Goal: Information Seeking & Learning: Find specific fact

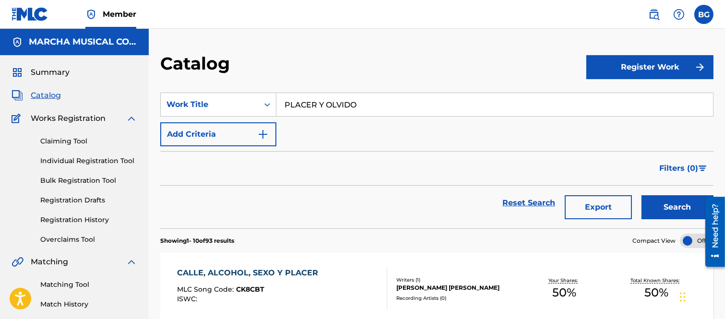
click at [371, 102] on input "PLACER Y OLVIDO" at bounding box center [494, 104] width 436 height 23
type input "P"
type input "SEDUCEME"
drag, startPoint x: 309, startPoint y: 125, endPoint x: 323, endPoint y: 129, distance: 13.8
click at [310, 125] on strong "seduceme" at bounding box center [305, 125] width 42 height 9
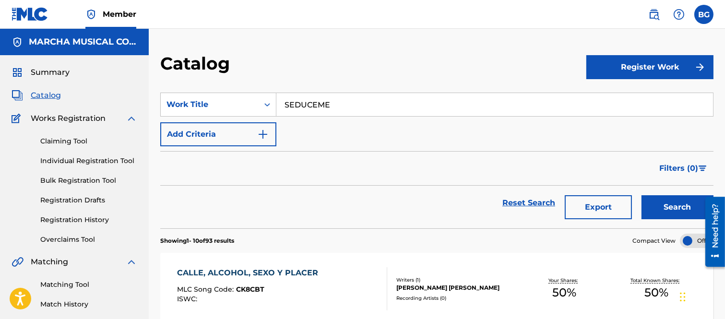
click at [672, 209] on button "Search" at bounding box center [677, 207] width 72 height 24
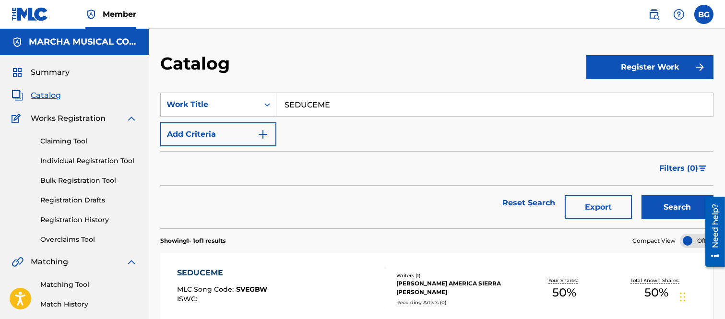
scroll to position [53, 0]
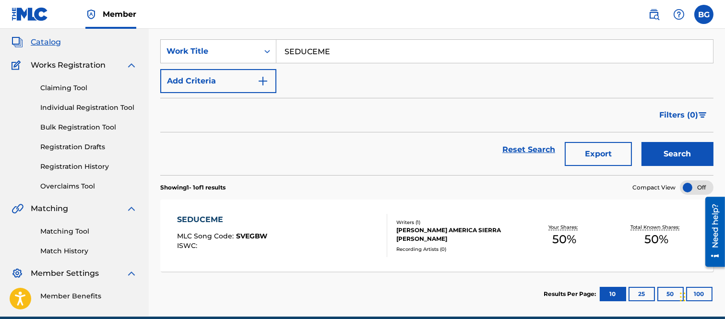
click at [205, 219] on div "SEDUCEME" at bounding box center [222, 220] width 90 height 12
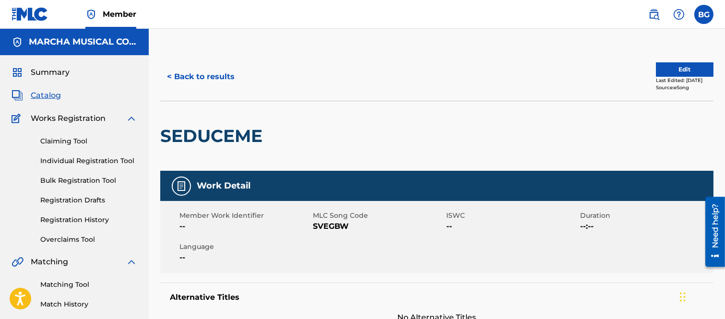
click at [168, 75] on button "< Back to results" at bounding box center [200, 77] width 81 height 24
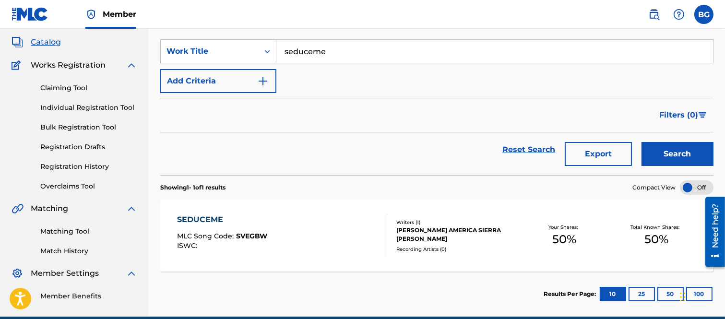
click at [63, 106] on link "Individual Registration Tool" at bounding box center [88, 108] width 97 height 10
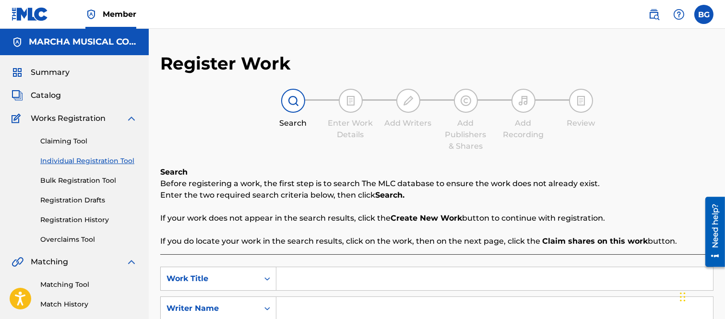
drag, startPoint x: 312, startPoint y: 277, endPoint x: 305, endPoint y: 270, distance: 10.2
click at [311, 278] on input "Search Form" at bounding box center [494, 278] width 436 height 23
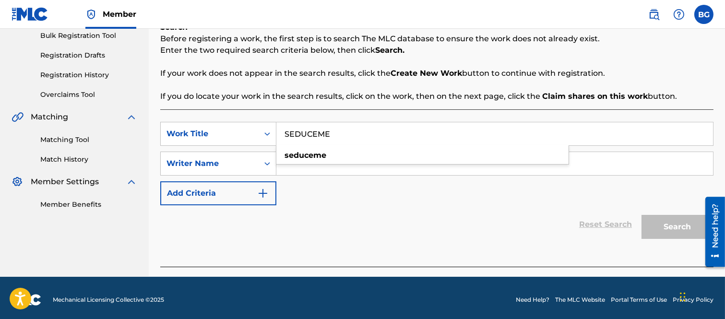
scroll to position [149, 0]
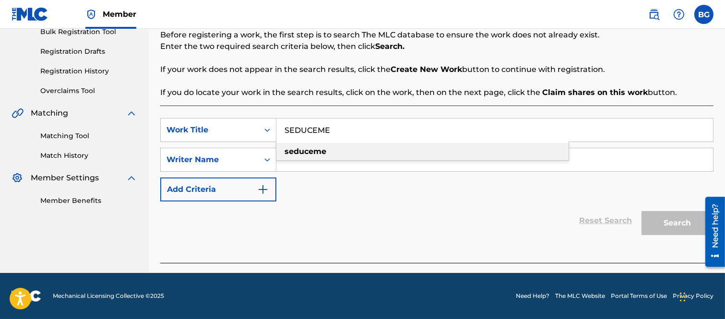
click at [310, 148] on strong "seduceme" at bounding box center [305, 151] width 42 height 9
type input "seduceme"
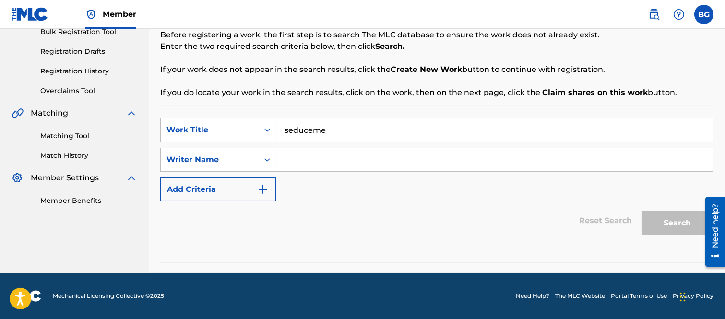
click at [291, 162] on input "Search Form" at bounding box center [494, 159] width 436 height 23
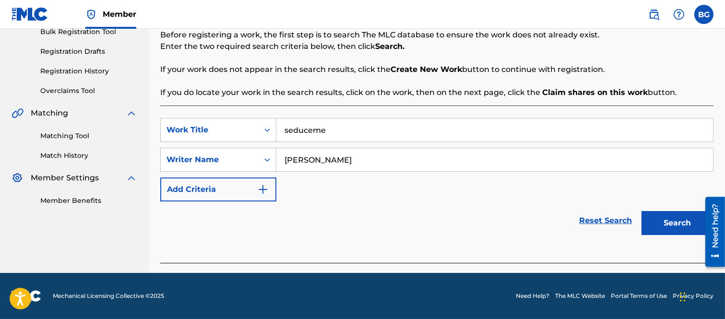
type input "[PERSON_NAME]"
click at [660, 217] on button "Search" at bounding box center [677, 223] width 72 height 24
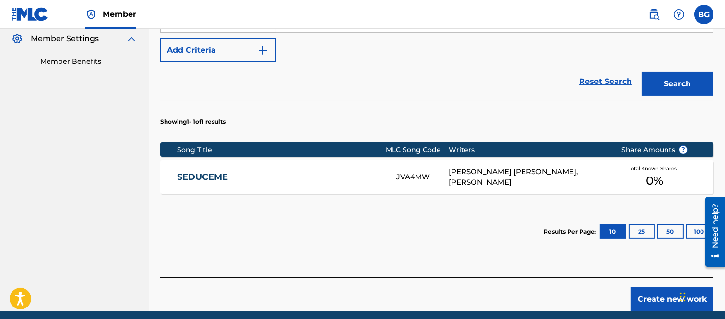
scroll to position [308, 0]
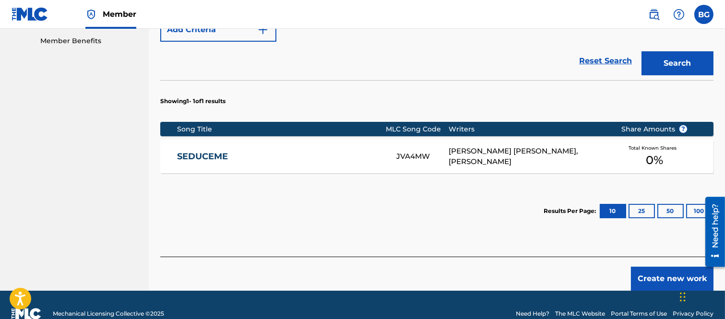
click at [207, 155] on link "SEDUCEME" at bounding box center [280, 156] width 206 height 11
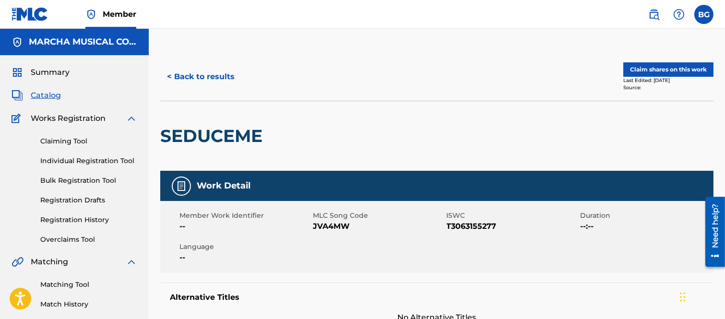
click at [41, 93] on span "Catalog" at bounding box center [46, 96] width 30 height 12
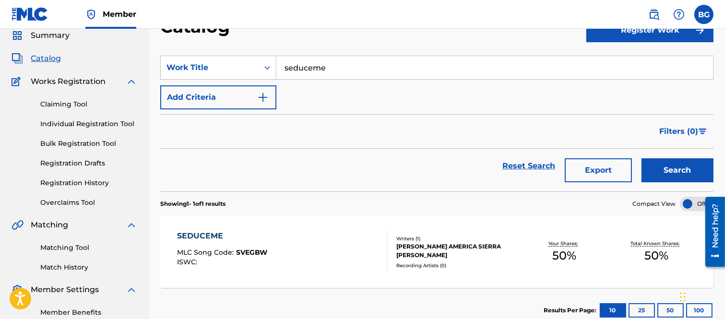
scroll to position [97, 0]
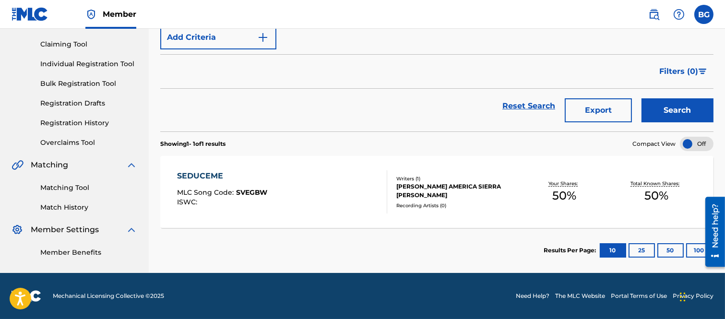
click at [211, 179] on div "SEDUCEME" at bounding box center [222, 176] width 90 height 12
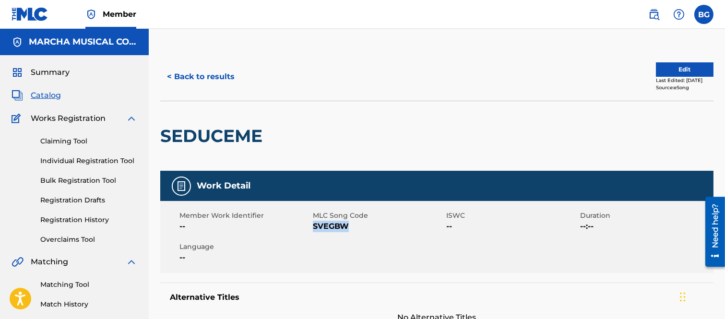
drag, startPoint x: 313, startPoint y: 226, endPoint x: 346, endPoint y: 228, distance: 32.6
click at [346, 228] on span "SVEGBW" at bounding box center [378, 227] width 131 height 12
copy span "SVEGBW"
click at [346, 126] on div at bounding box center [330, 136] width 127 height 70
drag, startPoint x: 77, startPoint y: 161, endPoint x: 88, endPoint y: 159, distance: 11.2
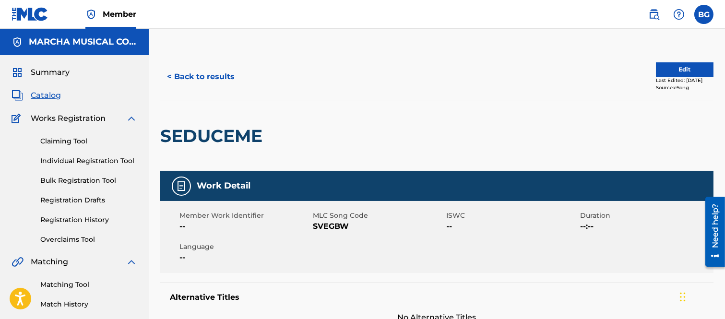
click at [77, 161] on link "Individual Registration Tool" at bounding box center [88, 161] width 97 height 10
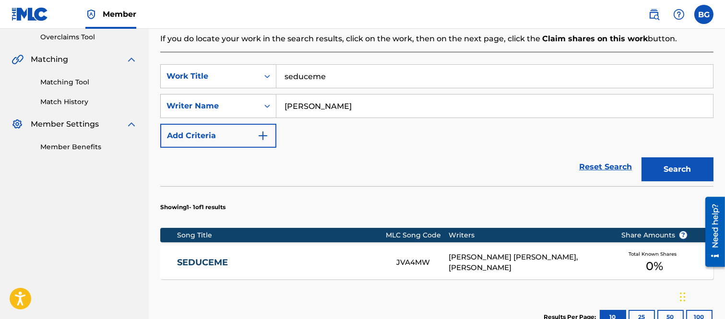
scroll to position [319, 0]
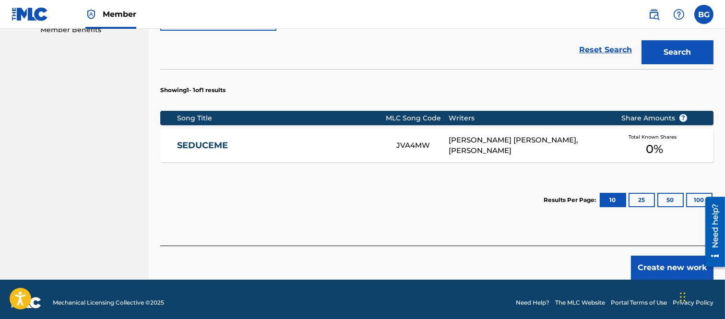
click at [198, 145] on link "SEDUCEME" at bounding box center [280, 145] width 206 height 11
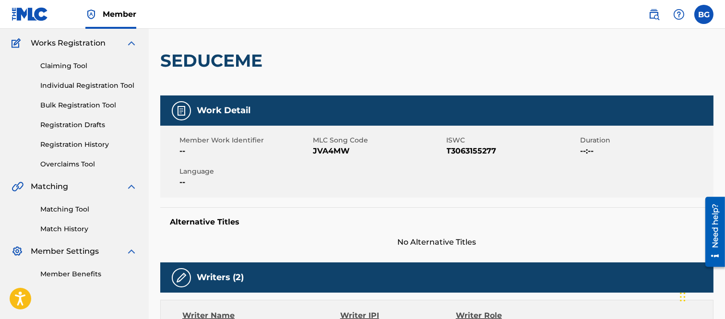
scroll to position [53, 0]
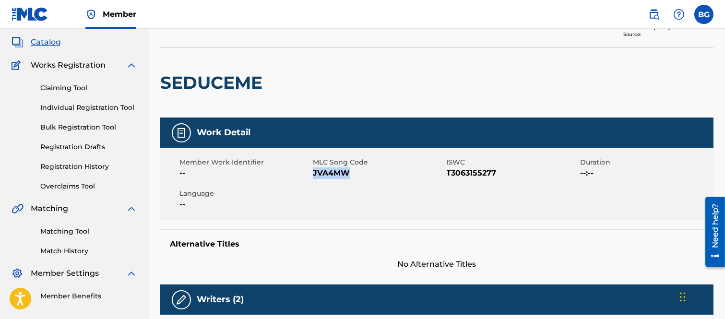
drag, startPoint x: 314, startPoint y: 174, endPoint x: 348, endPoint y: 170, distance: 34.3
click at [348, 170] on span "JVA4MW" at bounding box center [378, 173] width 131 height 12
copy span "JVA4MW"
drag, startPoint x: 371, startPoint y: 57, endPoint x: 366, endPoint y: 94, distance: 37.7
click at [371, 58] on div at bounding box center [330, 83] width 127 height 70
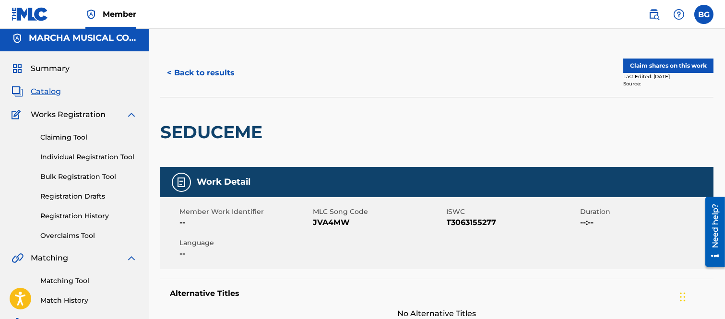
scroll to position [0, 0]
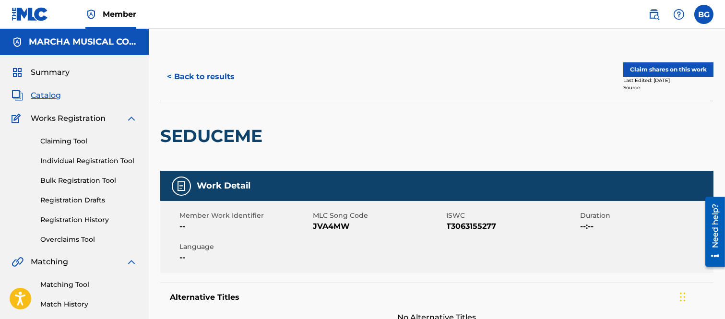
click at [169, 75] on button "< Back to results" at bounding box center [200, 77] width 81 height 24
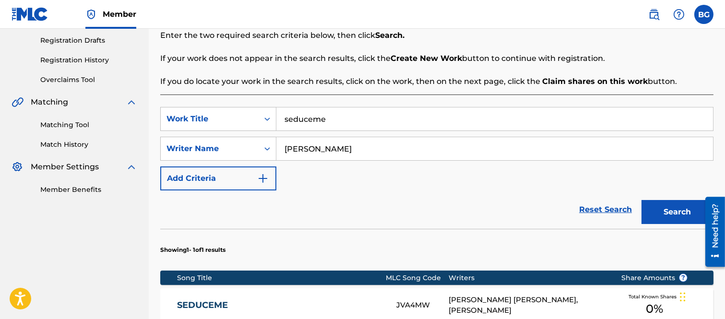
scroll to position [266, 0]
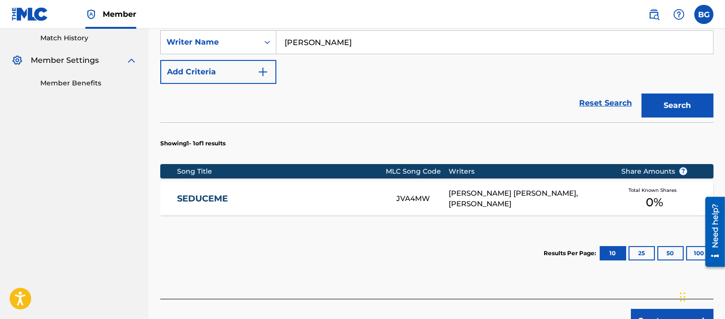
click at [213, 198] on link "SEDUCEME" at bounding box center [280, 198] width 206 height 11
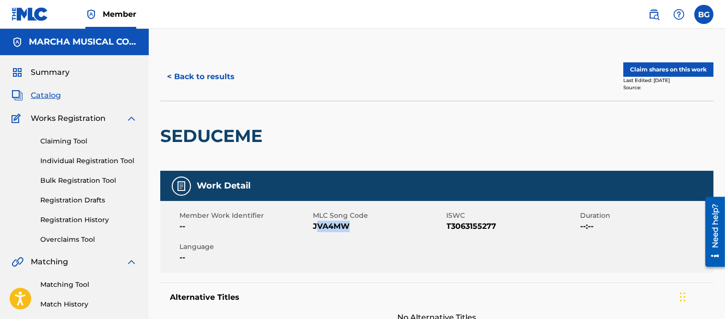
drag, startPoint x: 315, startPoint y: 227, endPoint x: 347, endPoint y: 226, distance: 32.1
click at [347, 226] on span "JVA4MW" at bounding box center [378, 227] width 131 height 12
drag, startPoint x: 293, startPoint y: 223, endPoint x: 324, endPoint y: 226, distance: 31.4
click at [293, 223] on span "--" at bounding box center [244, 227] width 131 height 12
drag, startPoint x: 313, startPoint y: 226, endPoint x: 347, endPoint y: 226, distance: 34.0
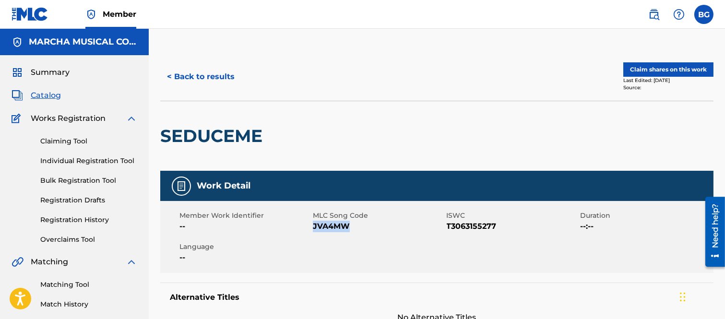
click at [347, 226] on span "JVA4MW" at bounding box center [378, 227] width 131 height 12
copy span "JVA4MW"
click at [170, 74] on button "< Back to results" at bounding box center [200, 77] width 81 height 24
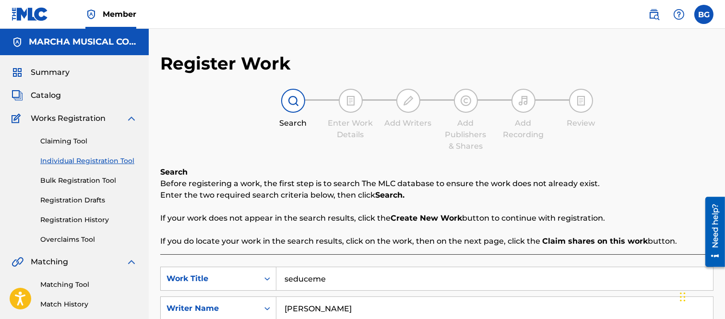
click at [47, 93] on span "Catalog" at bounding box center [46, 96] width 30 height 12
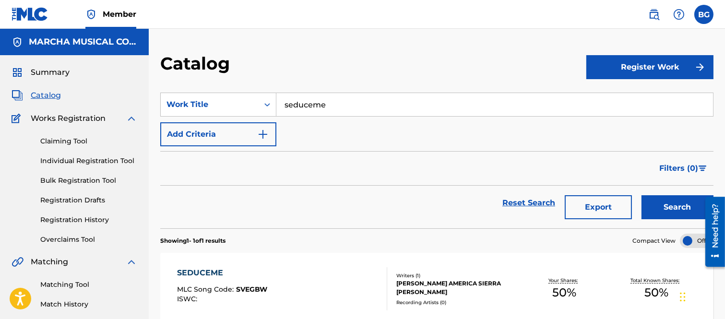
scroll to position [53, 0]
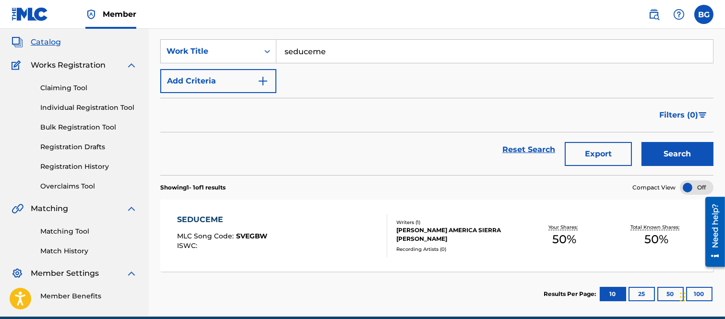
click at [205, 219] on div "SEDUCEME" at bounding box center [222, 220] width 90 height 12
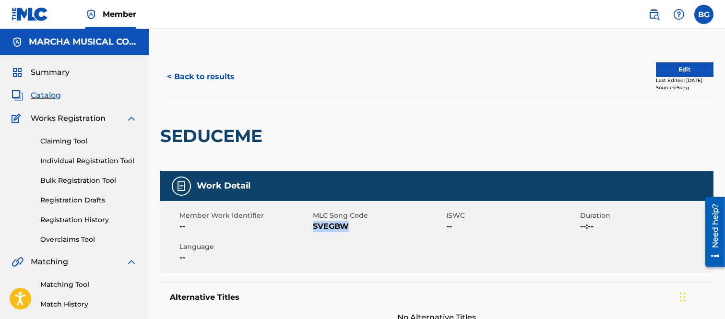
drag, startPoint x: 314, startPoint y: 224, endPoint x: 349, endPoint y: 229, distance: 35.3
click at [349, 229] on span "SVEGBW" at bounding box center [378, 227] width 131 height 12
copy span "SVEGBW"
click at [339, 61] on div "< Back to results Edit Last Edited: [DATE] Source: eSong" at bounding box center [436, 77] width 553 height 48
click at [168, 74] on button "< Back to results" at bounding box center [200, 77] width 81 height 24
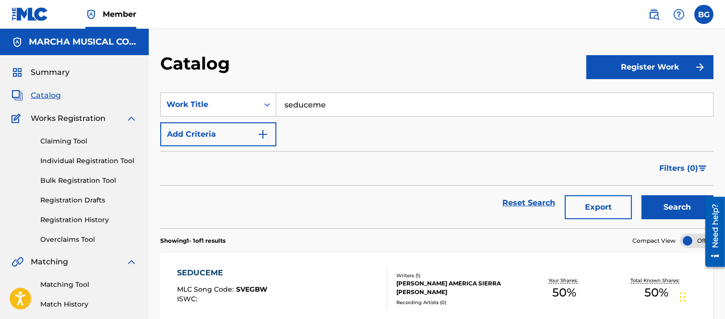
click at [336, 106] on input "seduceme" at bounding box center [494, 104] width 436 height 23
type input "s"
type input "MI GRAN SECRETO"
click at [50, 159] on link "Individual Registration Tool" at bounding box center [88, 161] width 97 height 10
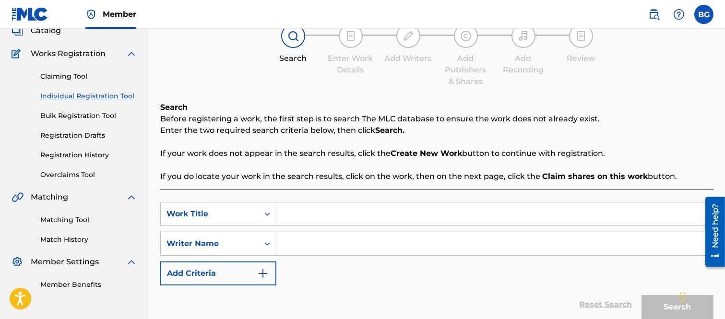
scroll to position [106, 0]
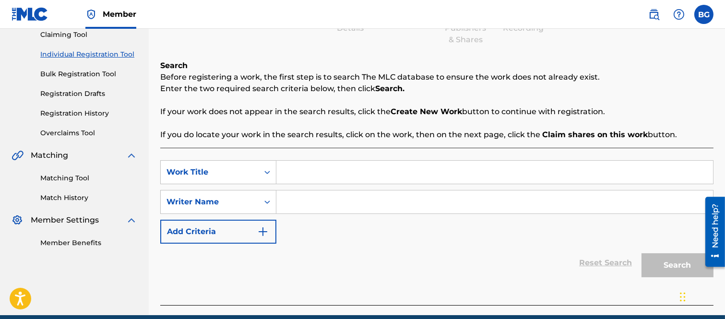
click at [297, 168] on input "Search Form" at bounding box center [494, 172] width 436 height 23
type input "MI GRAN SECRETO"
click at [298, 198] on input "Search Form" at bounding box center [494, 201] width 436 height 23
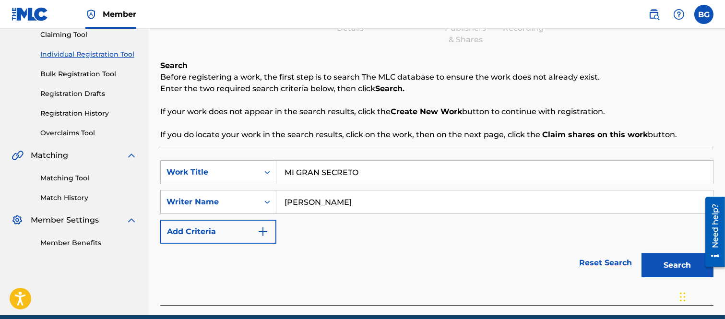
type input "[PERSON_NAME]"
click at [669, 264] on button "Search" at bounding box center [677, 265] width 72 height 24
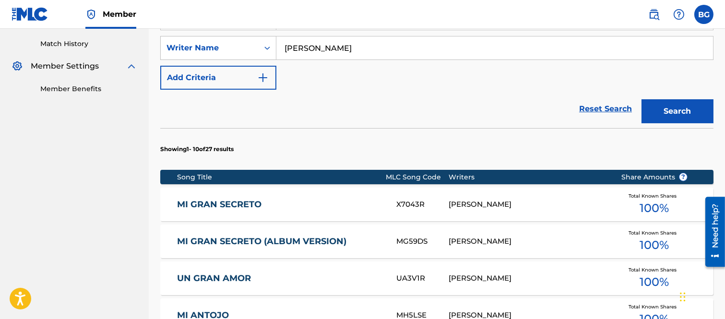
scroll to position [266, 0]
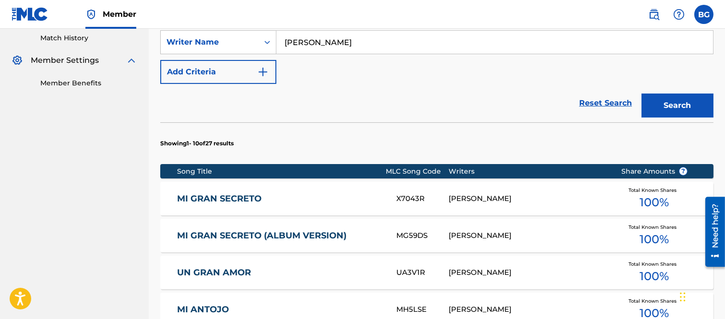
click at [229, 197] on link "MI GRAN SECRETO" at bounding box center [280, 198] width 206 height 11
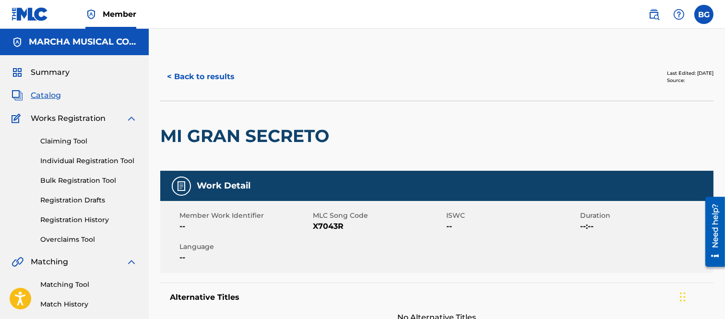
click at [169, 74] on button "< Back to results" at bounding box center [200, 77] width 81 height 24
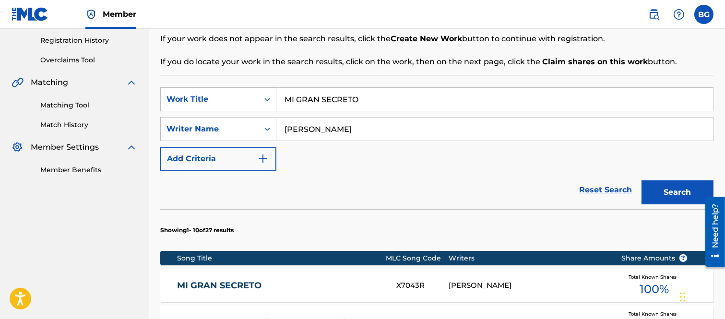
scroll to position [277, 0]
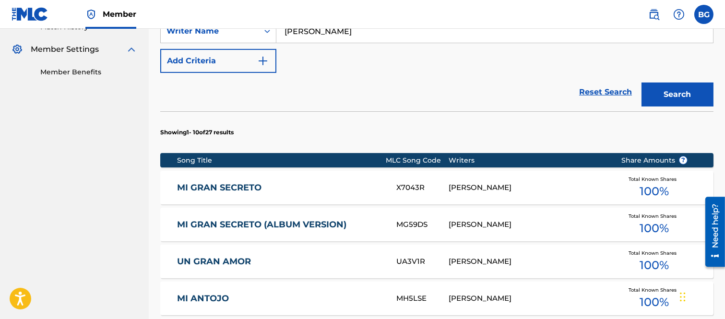
click at [240, 222] on link "MI GRAN SECRETO (ALBUM VERSION)" at bounding box center [280, 224] width 206 height 11
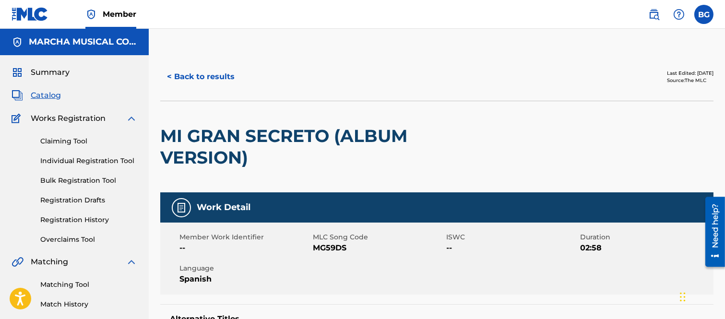
click at [171, 73] on button "< Back to results" at bounding box center [200, 77] width 81 height 24
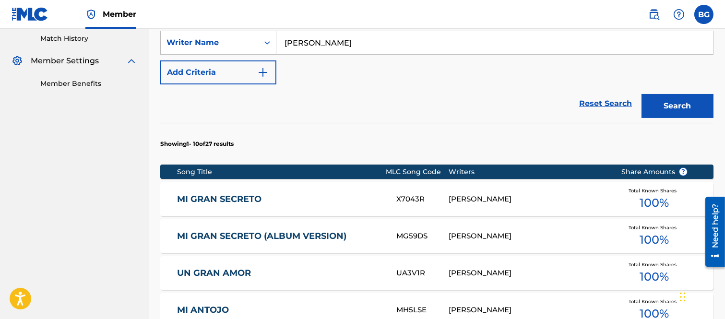
scroll to position [277, 0]
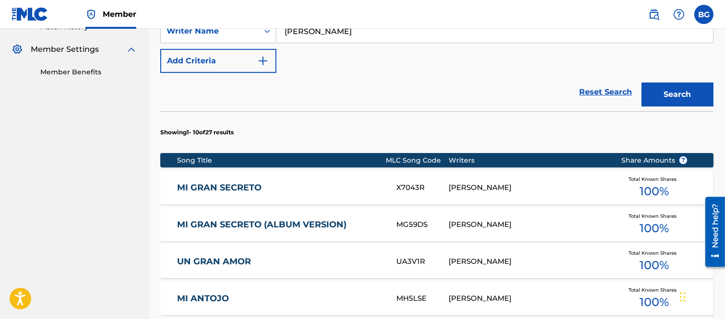
click at [223, 224] on link "MI GRAN SECRETO (ALBUM VERSION)" at bounding box center [280, 224] width 206 height 11
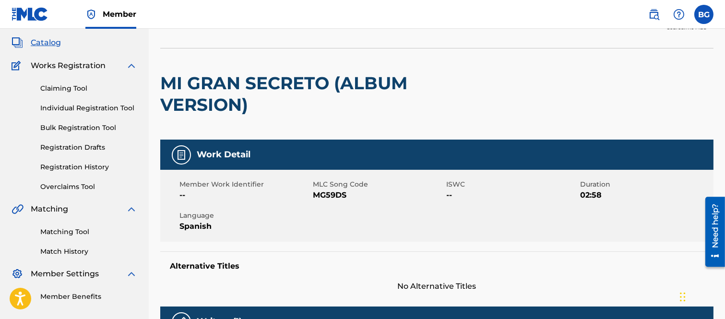
scroll to position [53, 0]
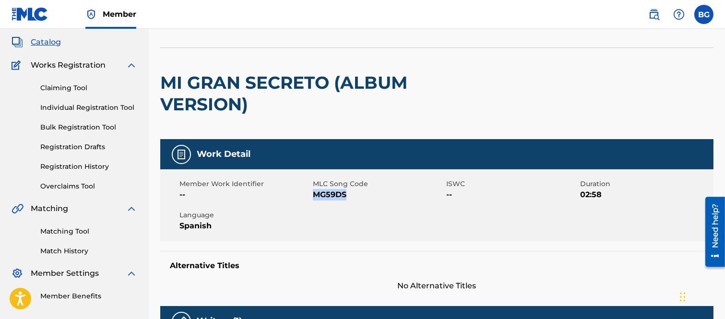
drag, startPoint x: 313, startPoint y: 194, endPoint x: 352, endPoint y: 198, distance: 39.0
click at [352, 198] on span "MG59DS" at bounding box center [378, 195] width 131 height 12
copy span "MG59DS"
click at [482, 84] on h2 "MI GRAN SECRETO (ALBUM VERSION)" at bounding box center [326, 93] width 332 height 43
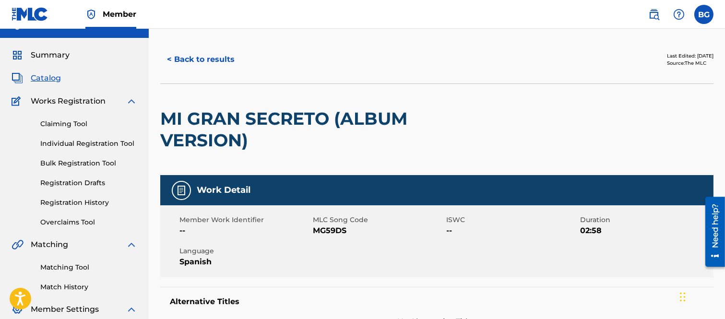
scroll to position [0, 0]
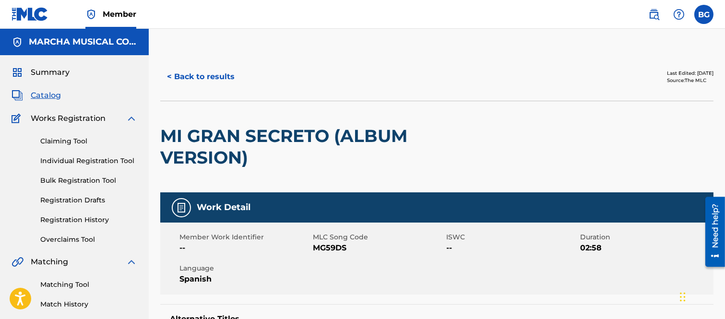
click at [170, 75] on button "< Back to results" at bounding box center [200, 77] width 81 height 24
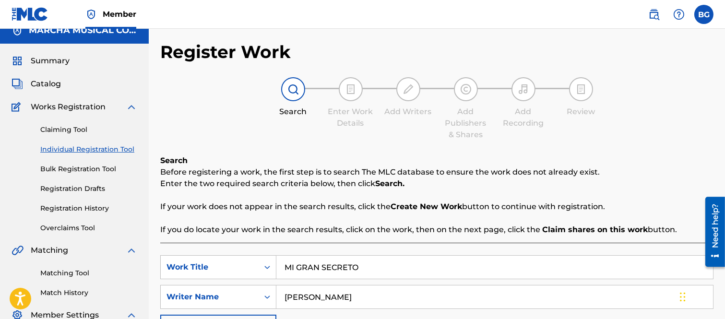
scroll to position [11, 0]
click at [372, 265] on input "MI GRAN SECRETO" at bounding box center [494, 267] width 436 height 23
type input "M"
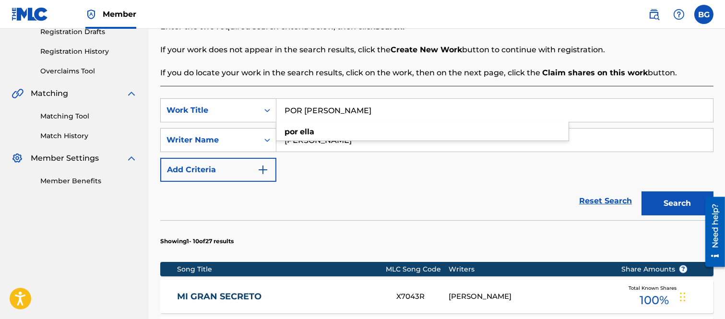
scroll to position [171, 0]
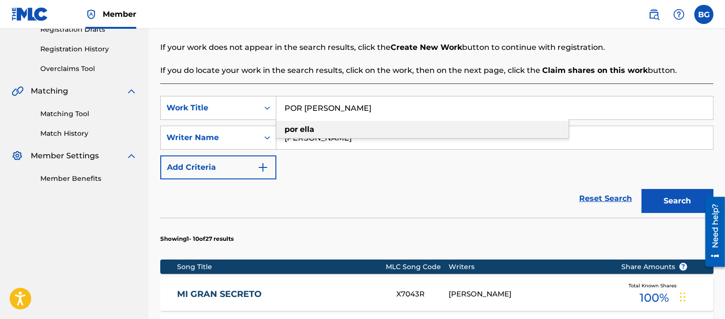
click at [303, 128] on strong "ella" at bounding box center [307, 129] width 14 height 9
type input "por ella"
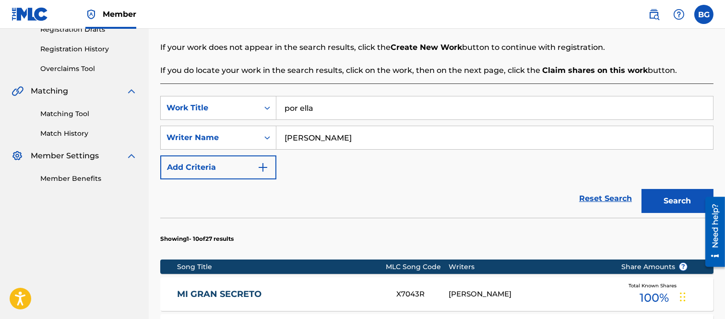
click at [667, 195] on button "Search" at bounding box center [677, 201] width 72 height 24
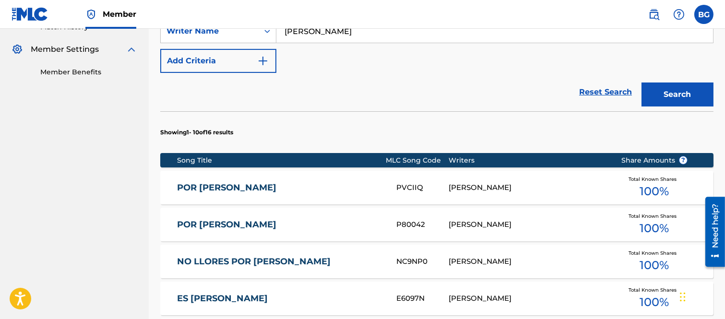
scroll to position [331, 0]
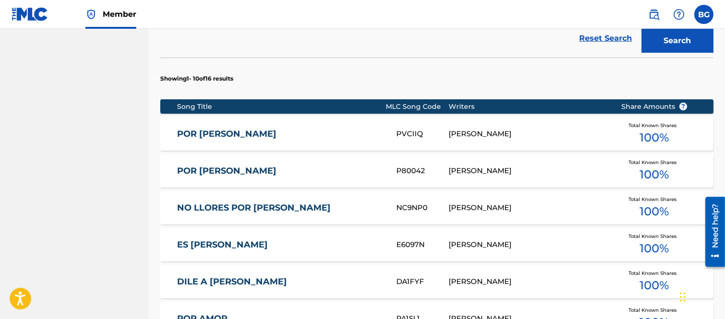
click at [195, 133] on link "POR [PERSON_NAME]" at bounding box center [280, 134] width 206 height 11
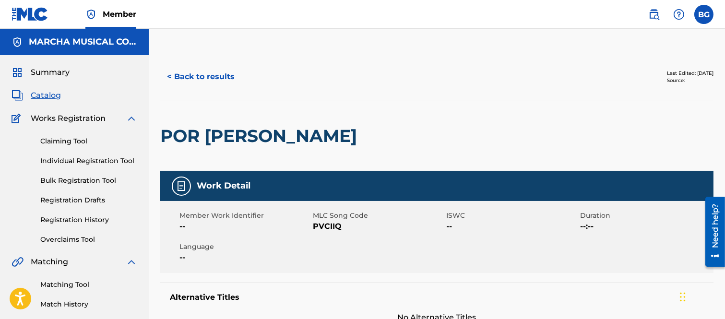
click at [171, 75] on button "< Back to results" at bounding box center [200, 77] width 81 height 24
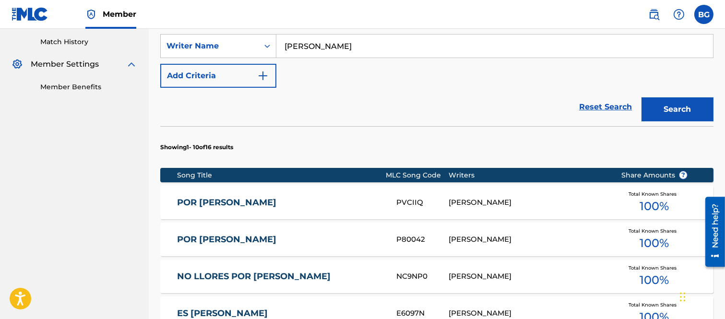
scroll to position [277, 0]
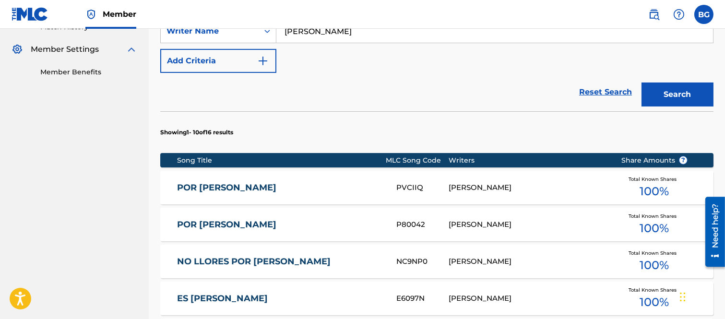
click at [207, 223] on link "POR [PERSON_NAME]" at bounding box center [280, 224] width 206 height 11
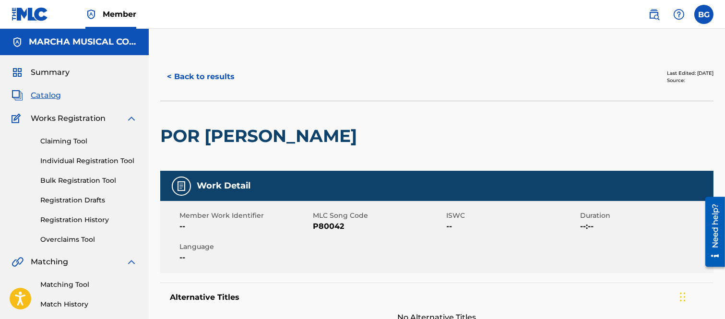
click at [173, 73] on button "< Back to results" at bounding box center [200, 77] width 81 height 24
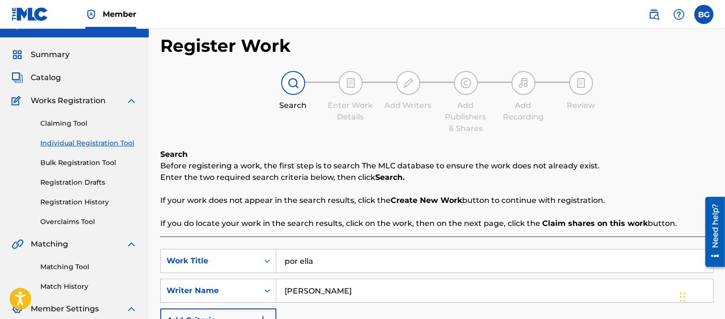
scroll to position [160, 0]
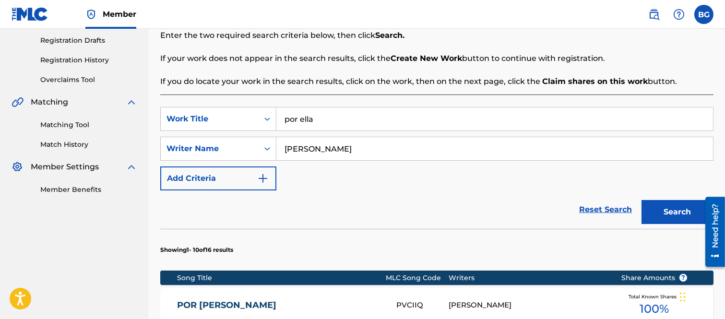
click at [381, 146] on input "[PERSON_NAME]" at bounding box center [494, 148] width 436 height 23
type input "E"
type input "[PERSON_NAME]"
click at [670, 211] on button "Search" at bounding box center [677, 212] width 72 height 24
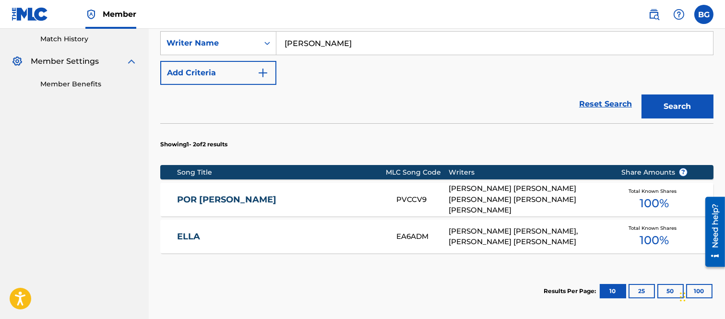
scroll to position [266, 0]
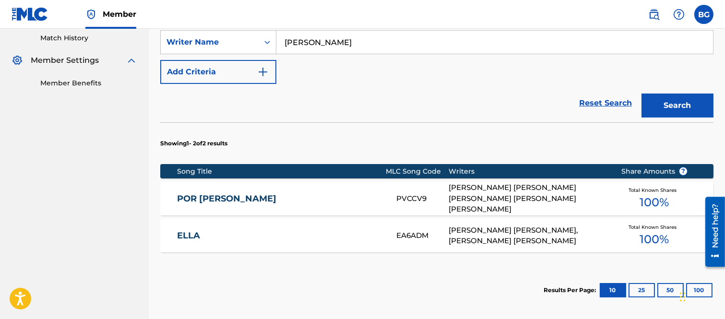
click at [213, 198] on link "POR [PERSON_NAME]" at bounding box center [280, 198] width 206 height 11
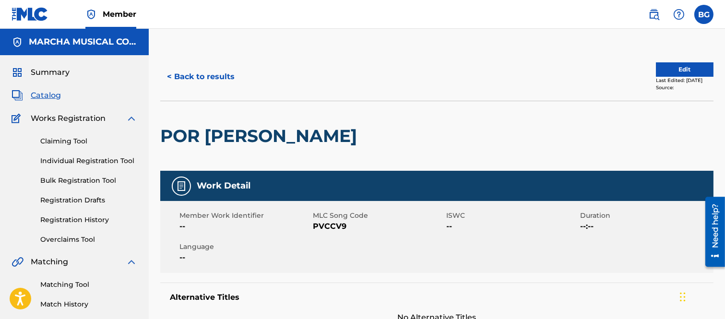
click at [170, 75] on button "< Back to results" at bounding box center [200, 77] width 81 height 24
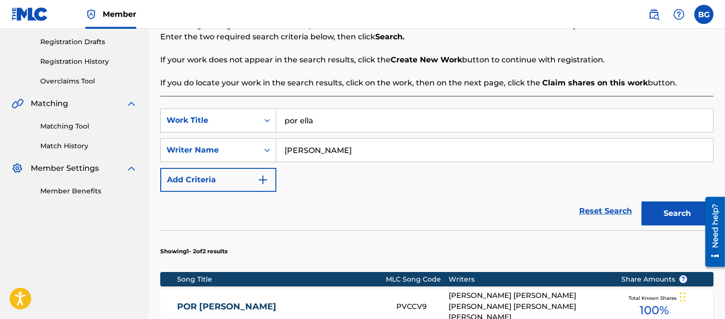
scroll to position [213, 0]
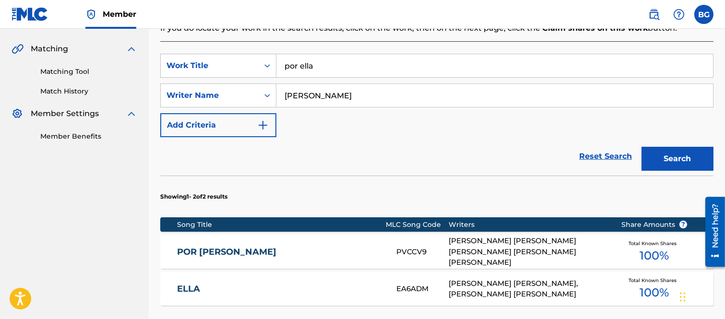
click at [326, 65] on input "por ella" at bounding box center [494, 65] width 436 height 23
type input "p"
type input "Y TOMAMOS"
click at [384, 94] on input "[PERSON_NAME]" at bounding box center [494, 95] width 436 height 23
type input "J"
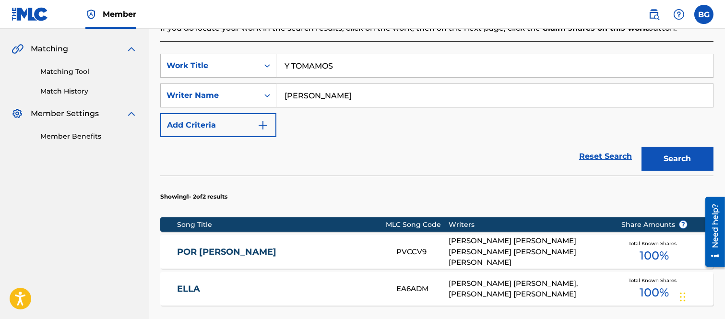
type input "[PERSON_NAME]"
click at [670, 155] on button "Search" at bounding box center [677, 159] width 72 height 24
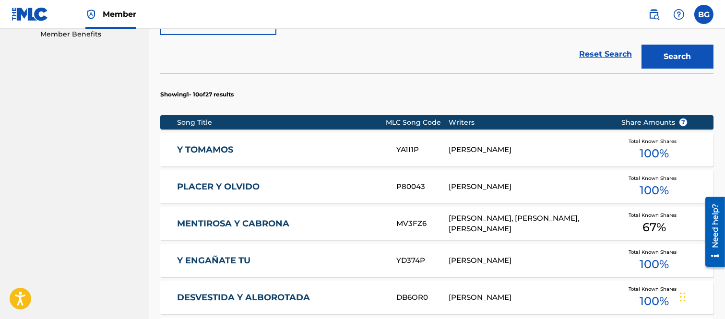
scroll to position [319, 0]
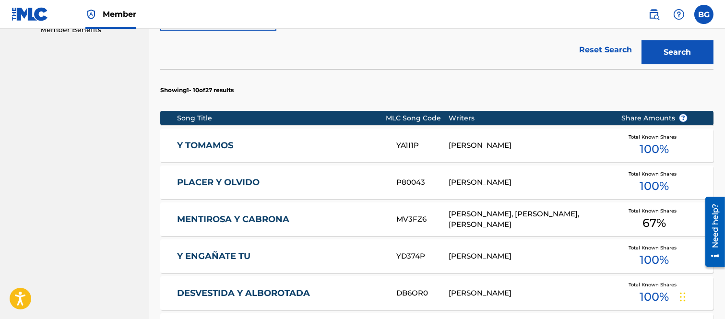
click at [202, 142] on link "Y TOMAMOS" at bounding box center [280, 145] width 206 height 11
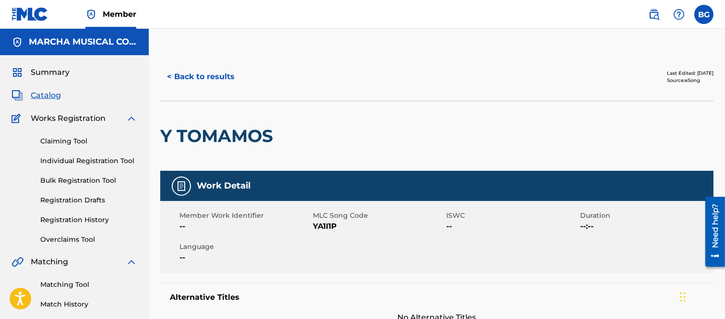
click at [168, 74] on button "< Back to results" at bounding box center [200, 77] width 81 height 24
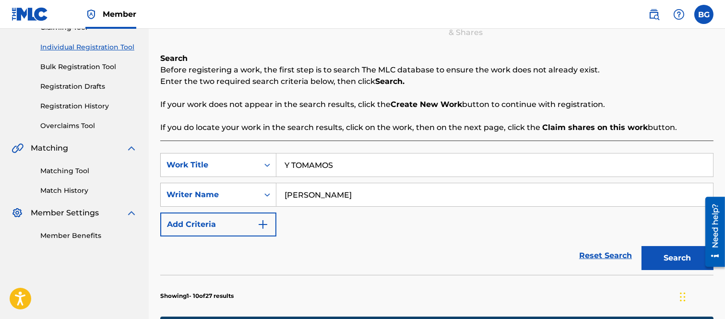
scroll to position [106, 0]
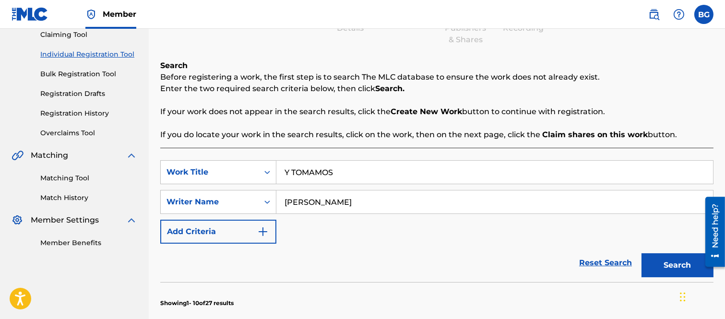
click at [352, 173] on input "Y TOMAMOS" at bounding box center [494, 172] width 436 height 23
type input "Y"
type input "EL CAZATALENTOS"
click at [679, 260] on button "Search" at bounding box center [677, 265] width 72 height 24
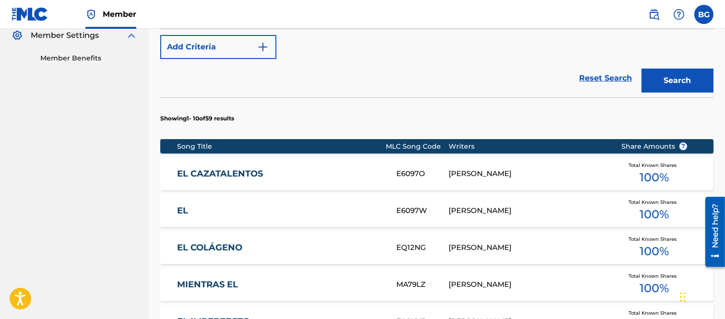
scroll to position [319, 0]
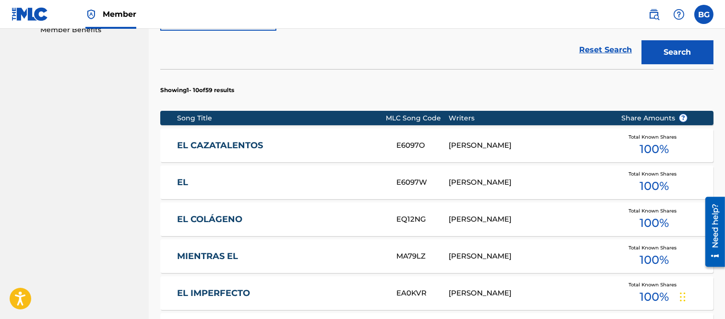
click at [233, 143] on link "EL CAZATALENTOS" at bounding box center [280, 145] width 206 height 11
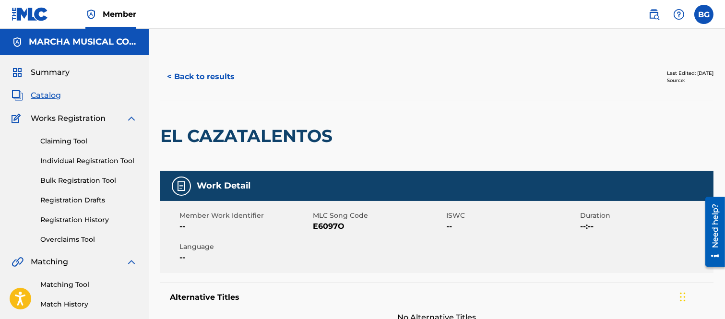
click at [312, 225] on div "Member Work Identifier --" at bounding box center [245, 222] width 133 height 22
drag, startPoint x: 313, startPoint y: 225, endPoint x: 345, endPoint y: 226, distance: 32.6
click at [345, 226] on span "E6097O" at bounding box center [378, 227] width 131 height 12
copy span "E6097O"
